Goal: Navigation & Orientation: Find specific page/section

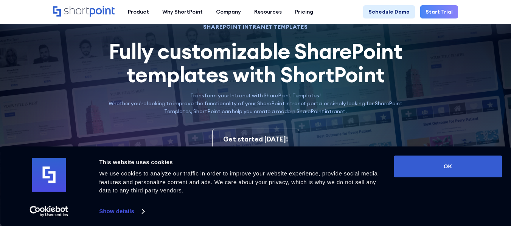
scroll to position [76, 0]
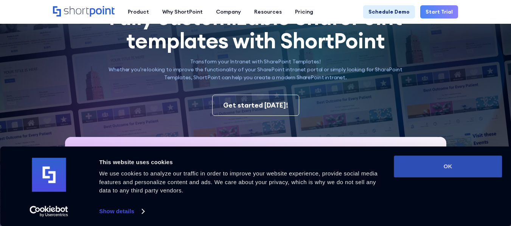
click at [422, 170] on button "OK" at bounding box center [447, 167] width 108 height 22
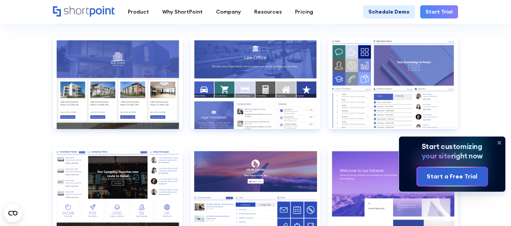
scroll to position [718, 0]
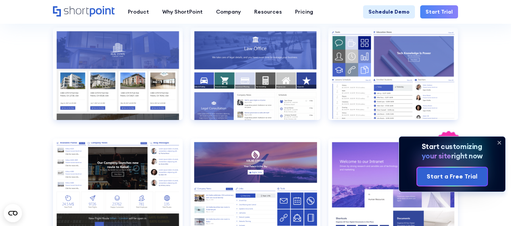
click at [504, 139] on icon at bounding box center [499, 143] width 12 height 12
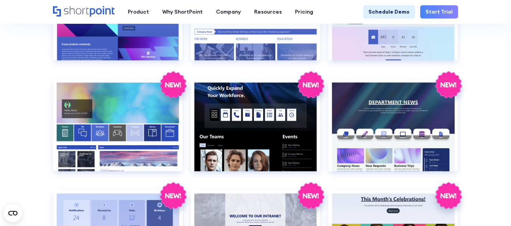
scroll to position [869, 0]
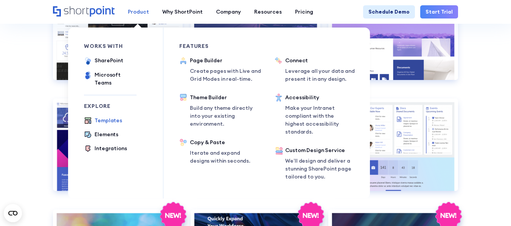
click at [135, 11] on div "Product" at bounding box center [138, 12] width 21 height 8
click at [102, 57] on div "SharePoint" at bounding box center [108, 61] width 29 height 8
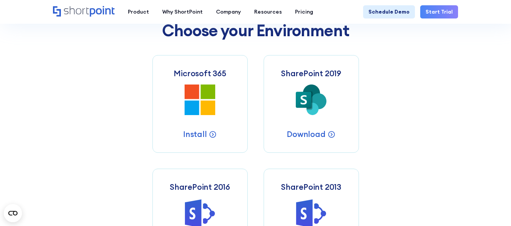
scroll to position [302, 0]
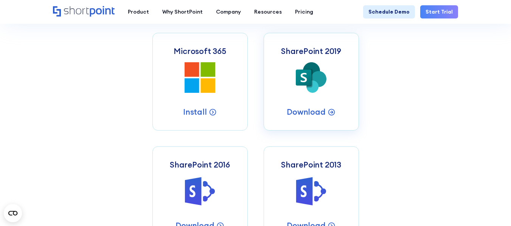
click at [306, 79] on icon at bounding box center [303, 77] width 6 height 9
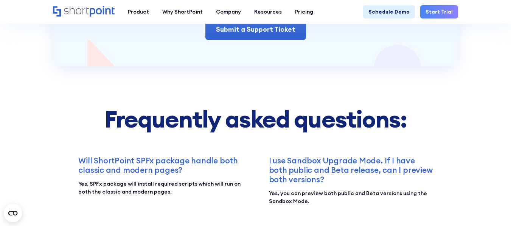
scroll to position [1474, 0]
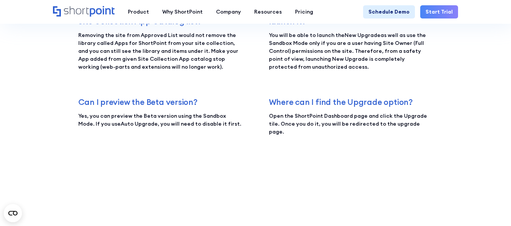
click at [86, 8] on icon "Home" at bounding box center [84, 11] width 62 height 11
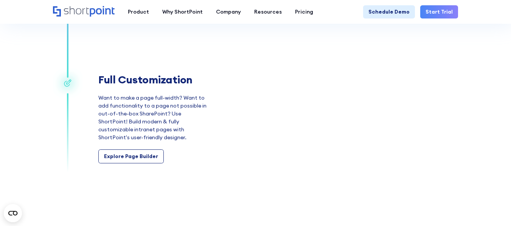
scroll to position [1058, 0]
